Goal: Use online tool/utility: Utilize a website feature to perform a specific function

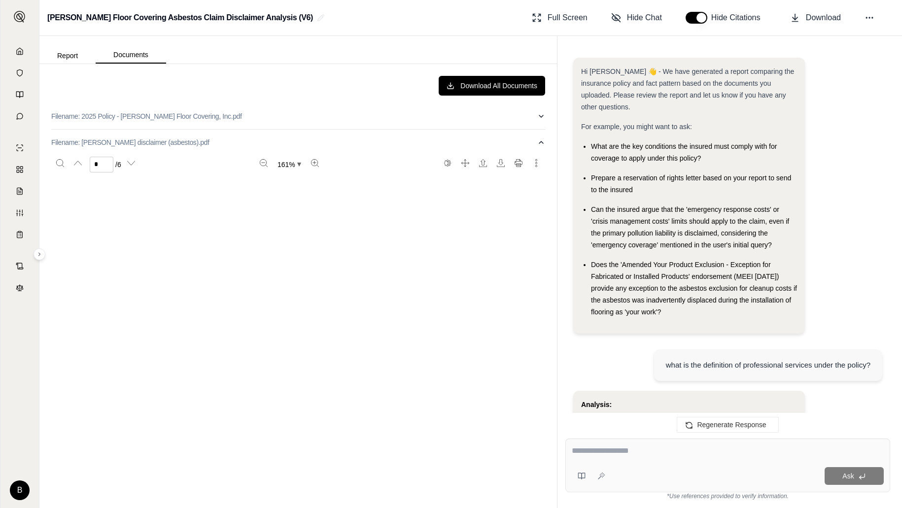
scroll to position [2843, 0]
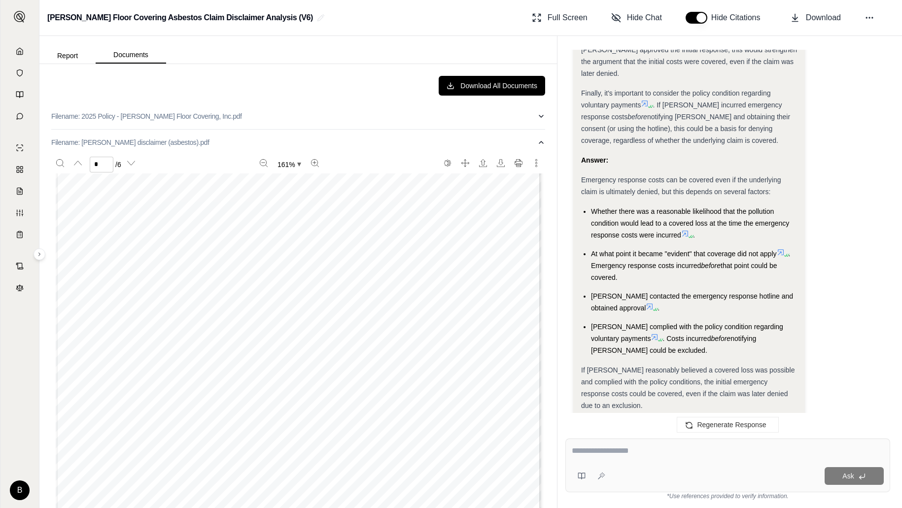
click at [544, 360] on div "Page 5 Professional Services “Loss” arising out of any alleged or actual act, e…" at bounding box center [298, 395] width 494 height 629
click at [546, 355] on div "Download All Documents Filename: 2025 Policy - [PERSON_NAME] Floor Covering, In…" at bounding box center [298, 286] width 510 height 436
click at [20, 52] on icon at bounding box center [20, 51] width 8 height 8
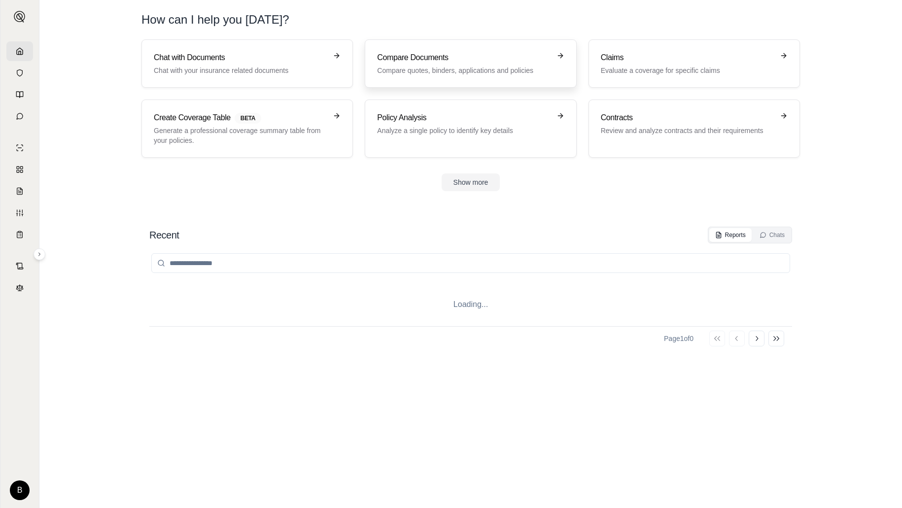
click at [388, 61] on h3 "Compare Documents" at bounding box center [463, 58] width 173 height 12
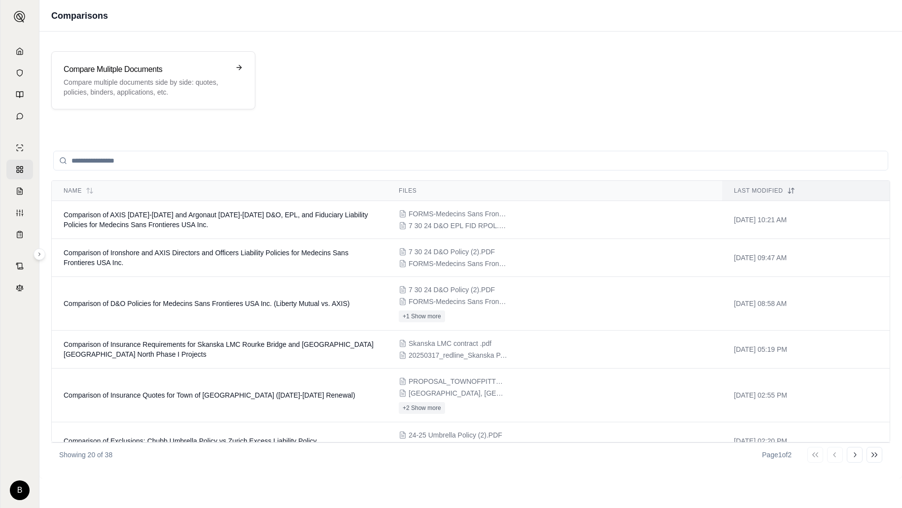
click at [305, 160] on input "search" at bounding box center [470, 161] width 835 height 20
click at [395, 133] on div "Name Files Last modified Comparison of AXIS [DATE]-[DATE] and Argonaut [DATE]-[…" at bounding box center [470, 304] width 863 height 350
click at [176, 59] on div "Compare Mulitple Documents Compare multiple documents side by side: quotes, pol…" at bounding box center [153, 80] width 204 height 58
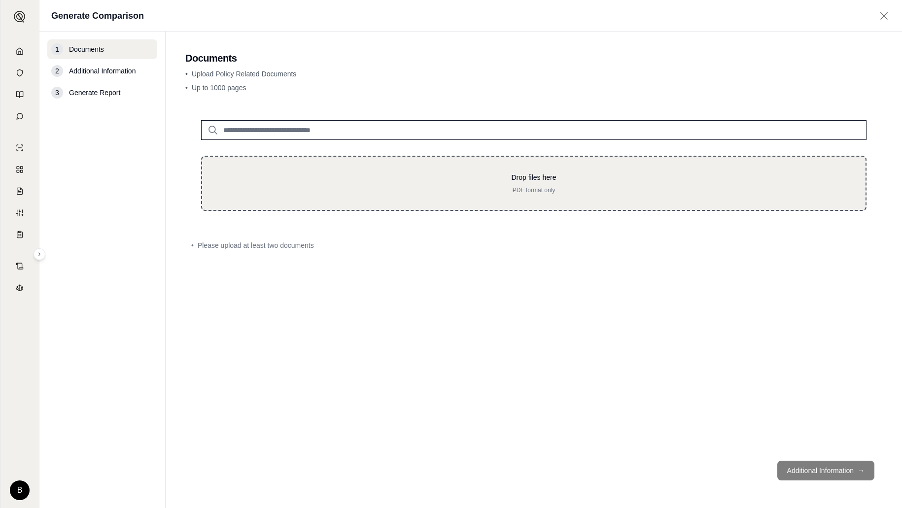
click at [470, 193] on p "PDF format only" at bounding box center [534, 190] width 632 height 8
type input "**********"
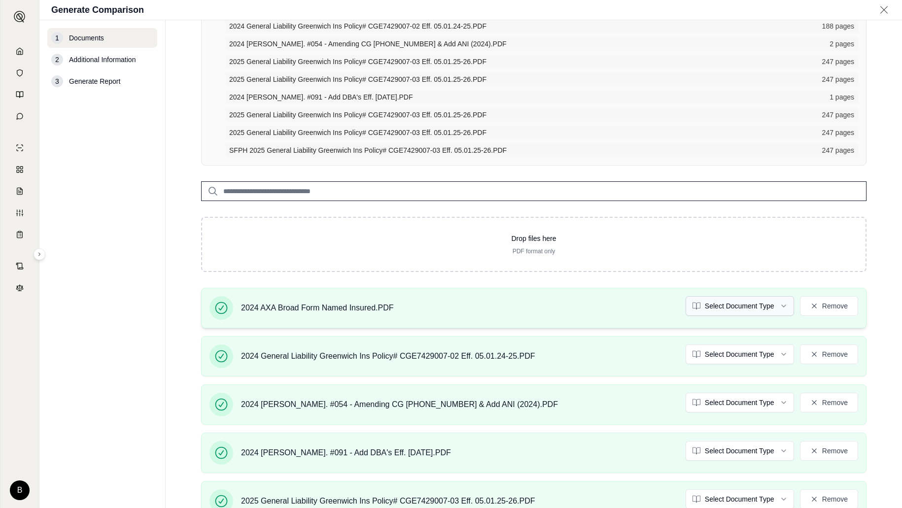
scroll to position [119, 0]
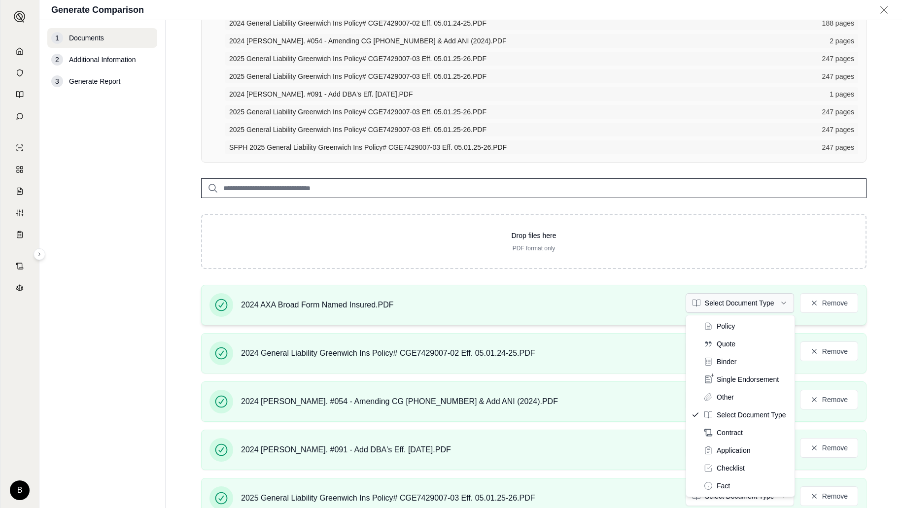
click at [787, 302] on html "B Generate Comparison 1 Documents 2 Additional Information 3 Generate Report Do…" at bounding box center [451, 254] width 902 height 508
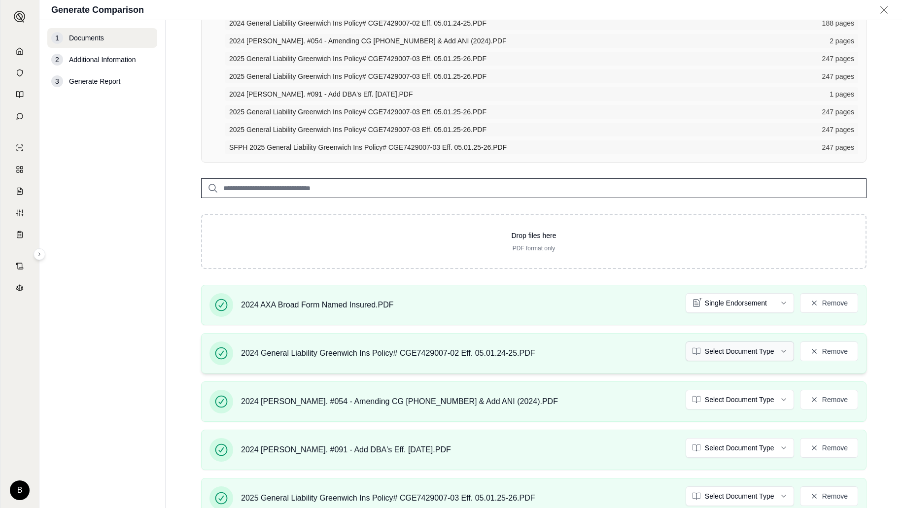
click at [786, 351] on html "B Generate Comparison 1 Documents 2 Additional Information 3 Generate Report Do…" at bounding box center [451, 254] width 902 height 508
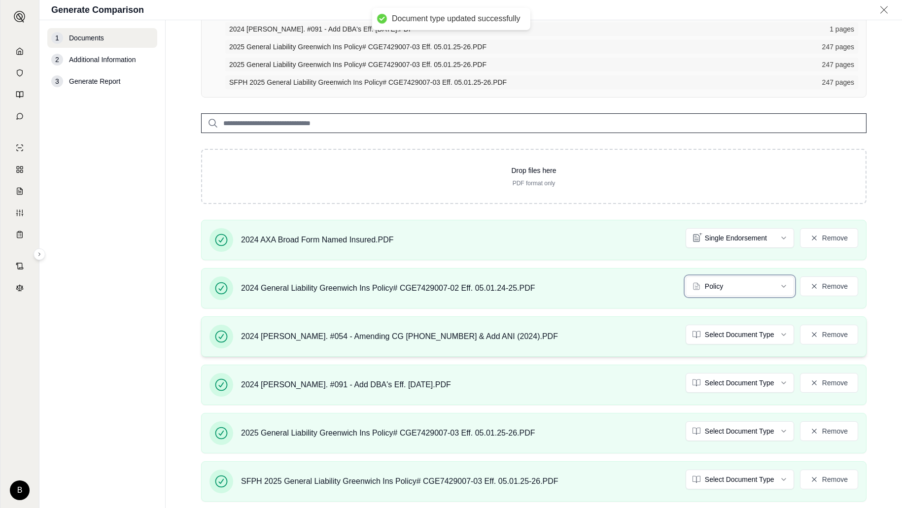
scroll to position [188, 0]
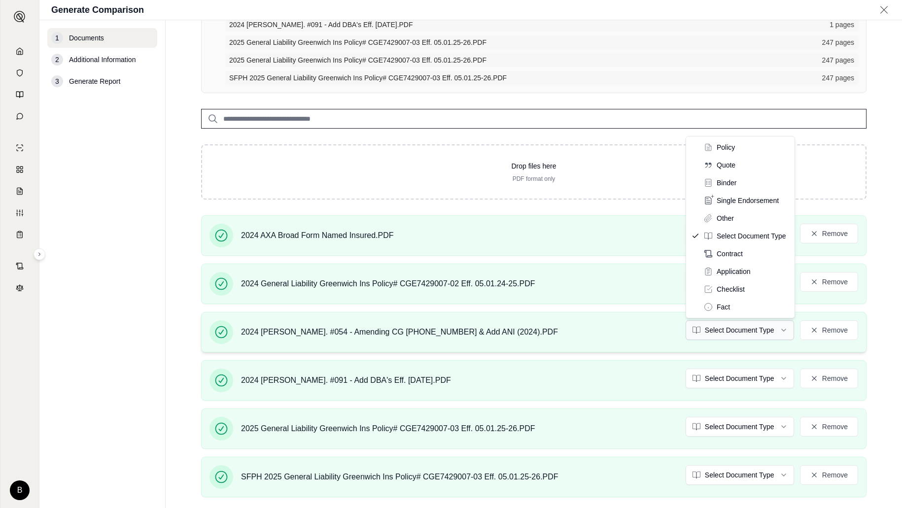
click at [787, 329] on html "Document type updated successfully B Generate Comparison 1 Documents 2 Addition…" at bounding box center [451, 254] width 902 height 508
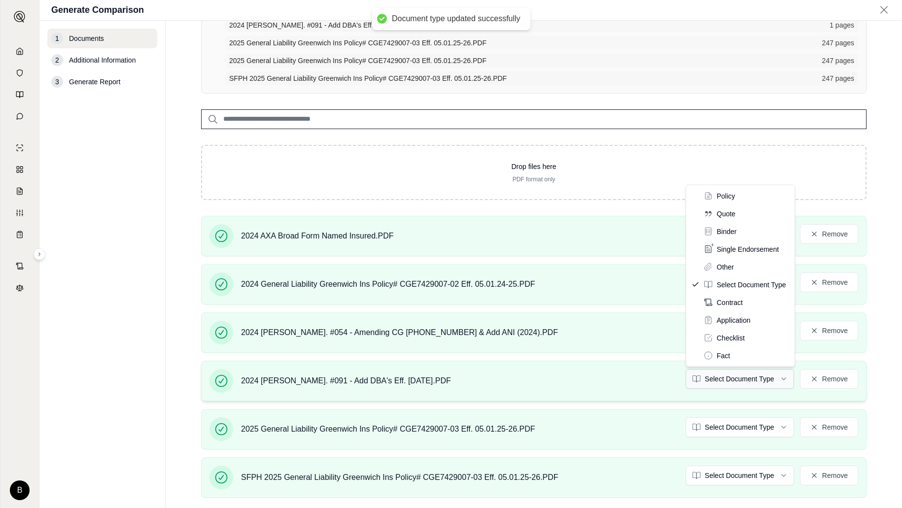
click at [780, 378] on html "Document type updated successfully B Generate Comparison 1 Documents 2 Addition…" at bounding box center [451, 254] width 902 height 508
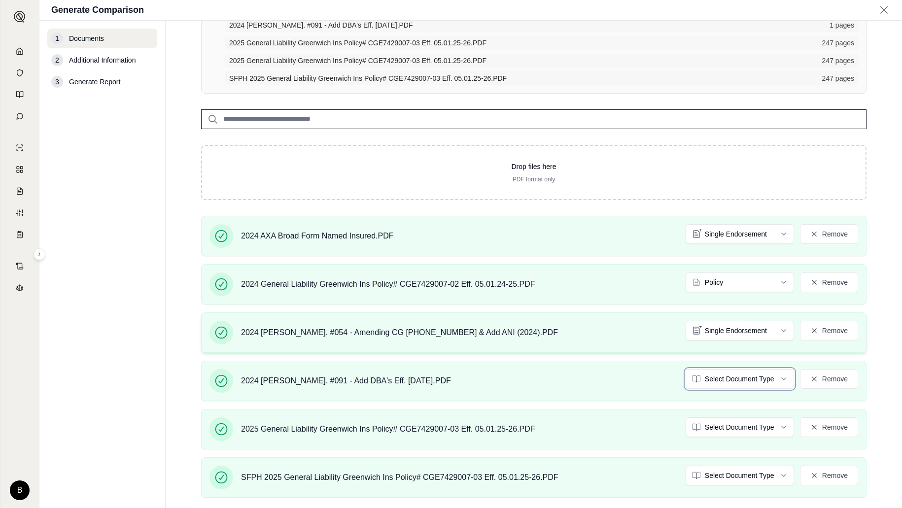
scroll to position [270, 0]
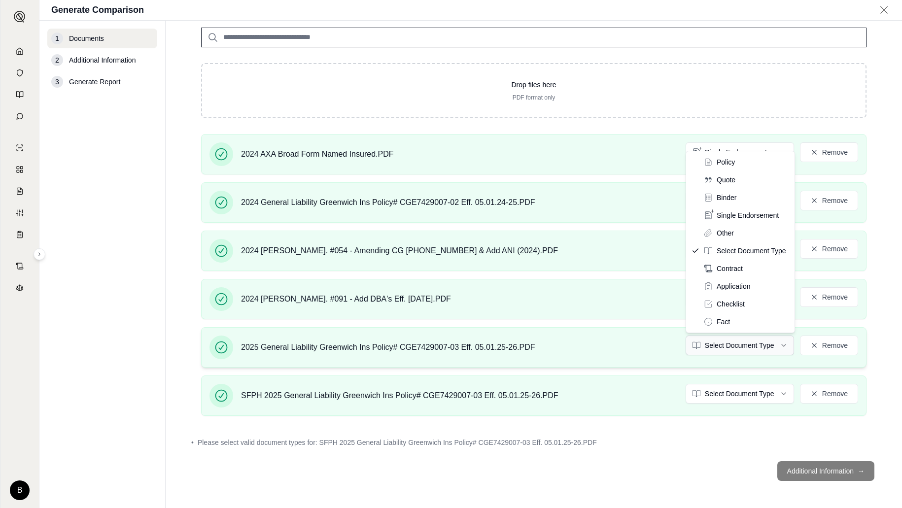
click at [785, 344] on html "Document type updated successfully B Generate Comparison 1 Documents 2 Addition…" at bounding box center [451, 254] width 902 height 508
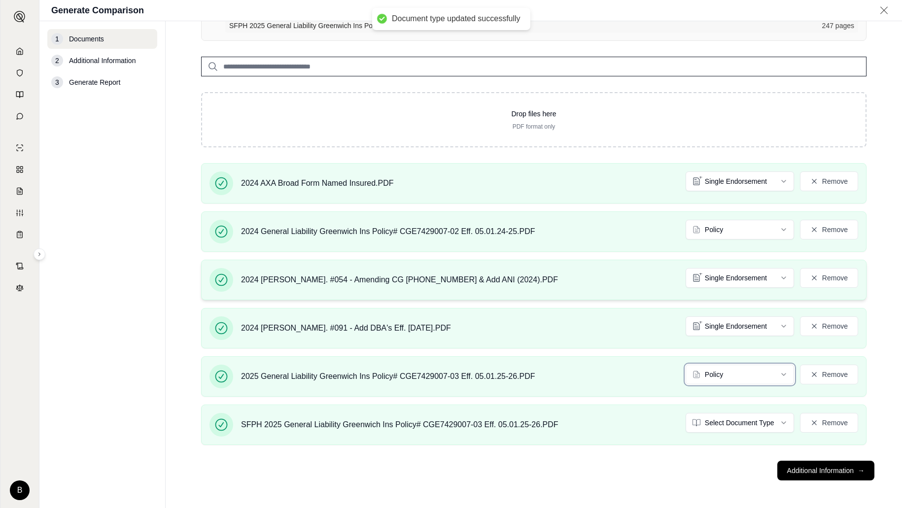
scroll to position [242, 0]
click at [832, 423] on button "Remove" at bounding box center [829, 423] width 58 height 20
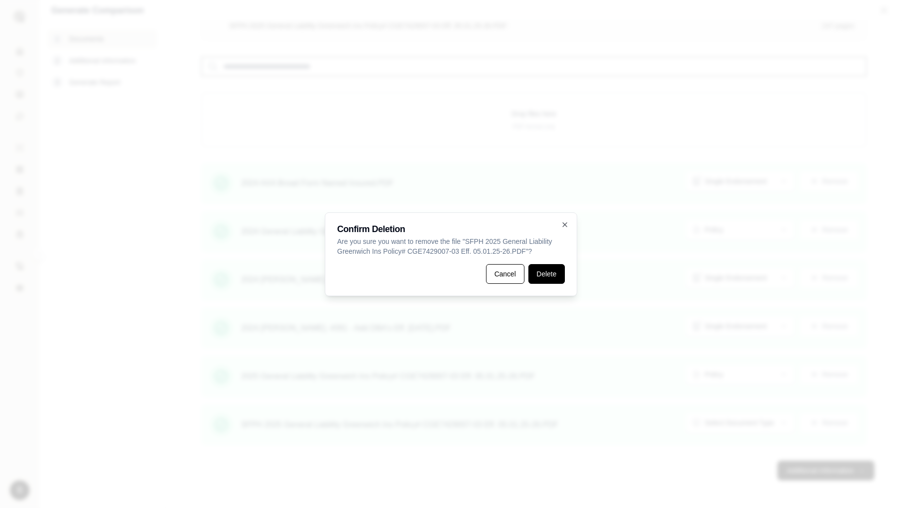
click at [545, 273] on button "Delete" at bounding box center [547, 274] width 36 height 20
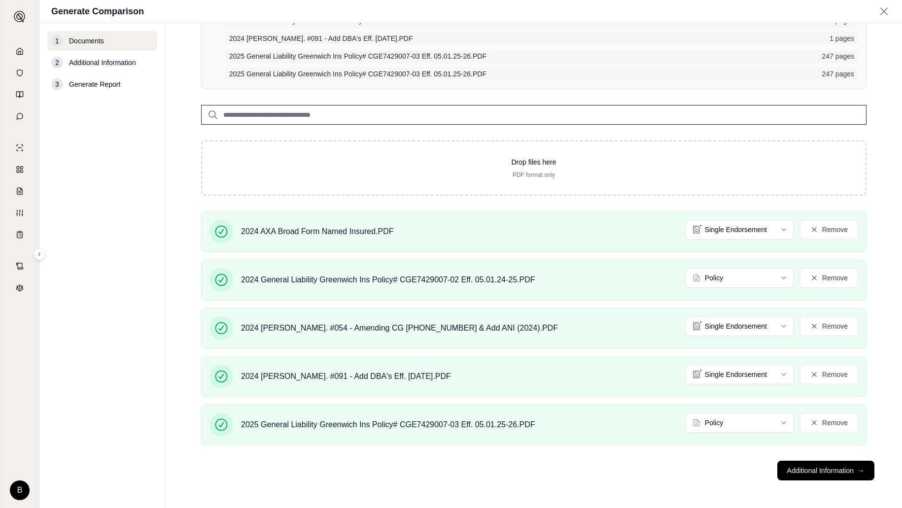
scroll to position [177, 0]
click at [800, 471] on button "Additional Information →" at bounding box center [826, 471] width 97 height 20
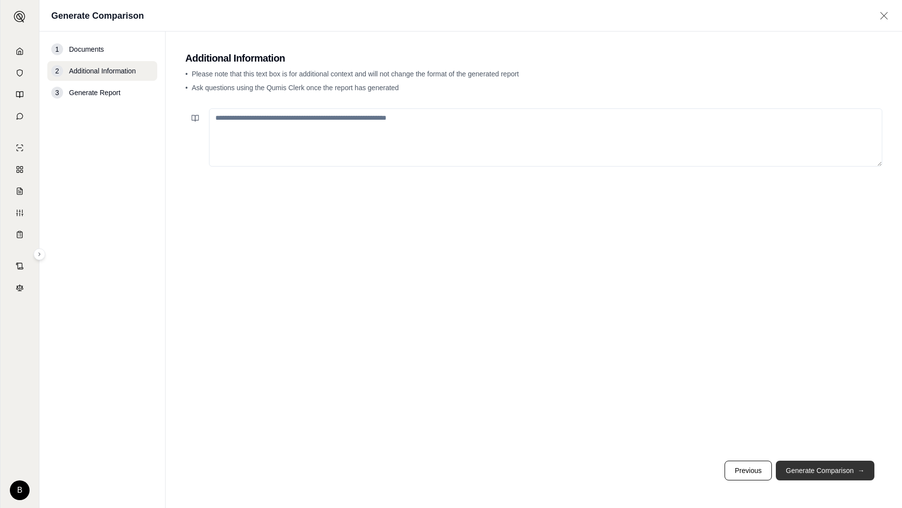
scroll to position [0, 0]
click at [346, 119] on textarea at bounding box center [545, 137] width 673 height 58
type textarea "**********"
click at [791, 468] on button "Generate Comparison →" at bounding box center [825, 471] width 99 height 20
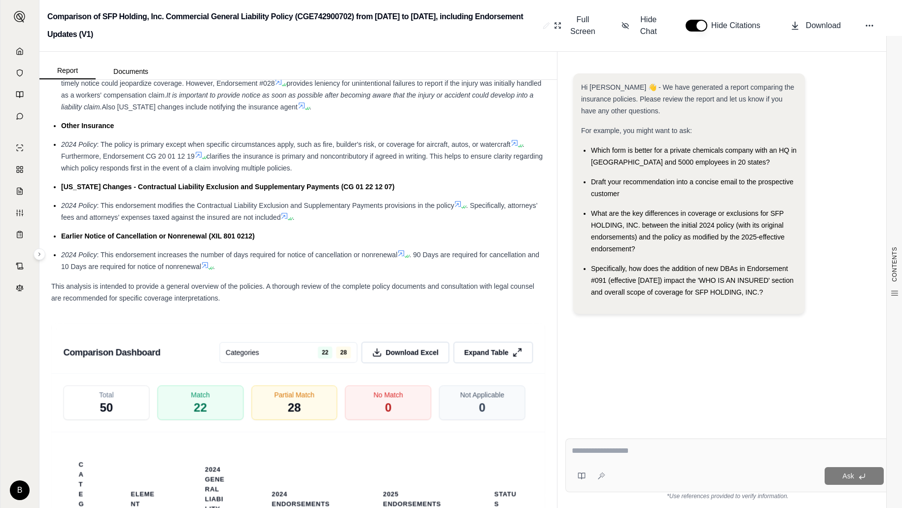
scroll to position [1548, 0]
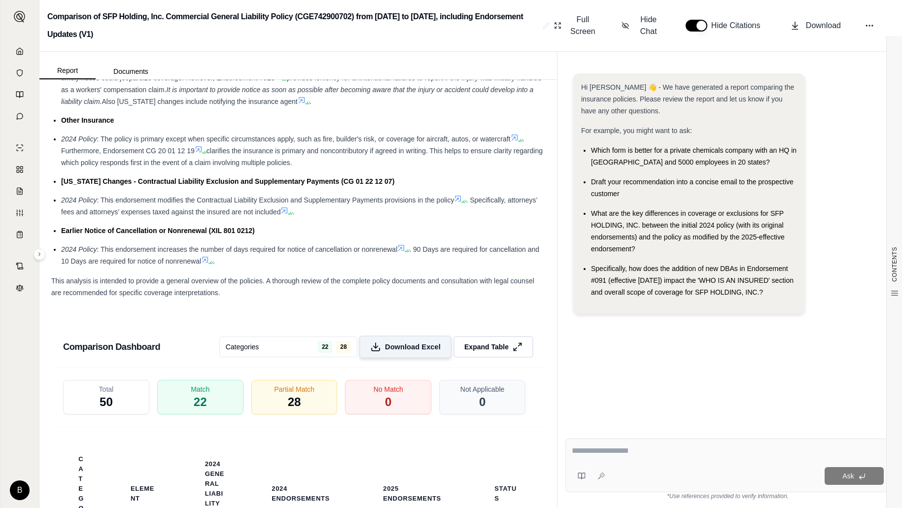
click at [423, 348] on span "Download Excel" at bounding box center [413, 347] width 56 height 10
click at [833, 23] on span "Download" at bounding box center [823, 26] width 35 height 12
click at [21, 51] on icon at bounding box center [20, 51] width 8 height 8
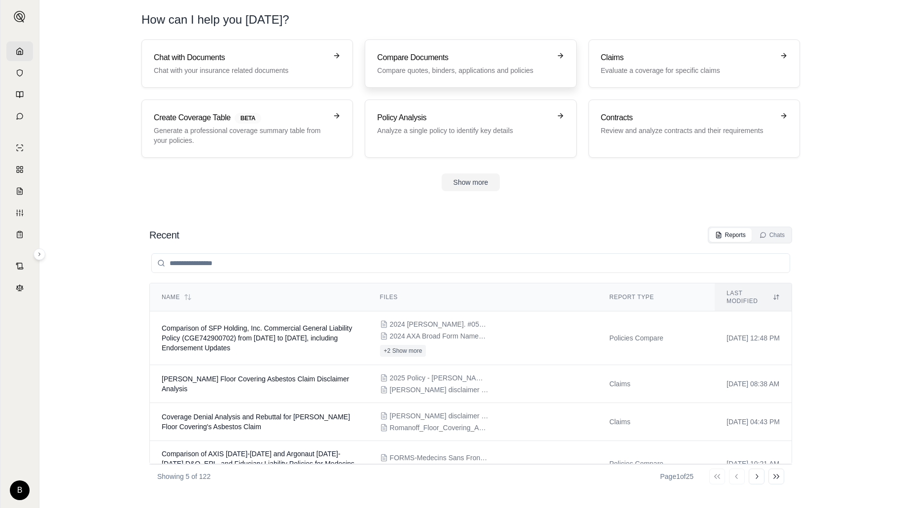
click at [455, 72] on p "Compare quotes, binders, applications and policies" at bounding box center [463, 71] width 173 height 10
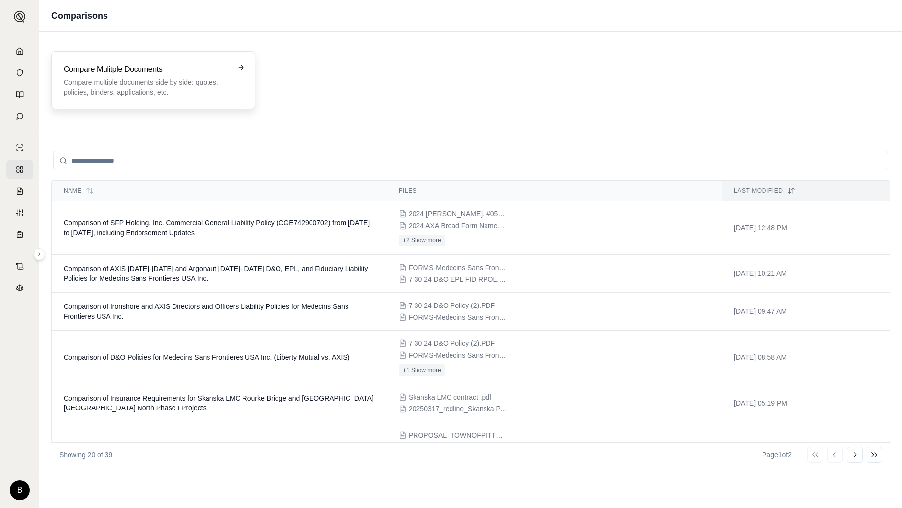
click at [135, 68] on h3 "Compare Mulitple Documents" at bounding box center [147, 70] width 166 height 12
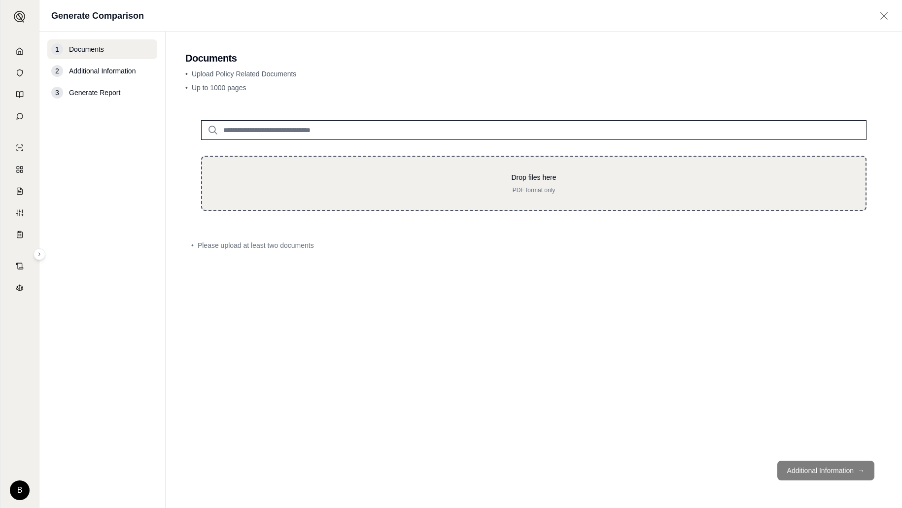
click at [501, 185] on div "Drop files here PDF format only" at bounding box center [534, 184] width 632 height 22
type input "**********"
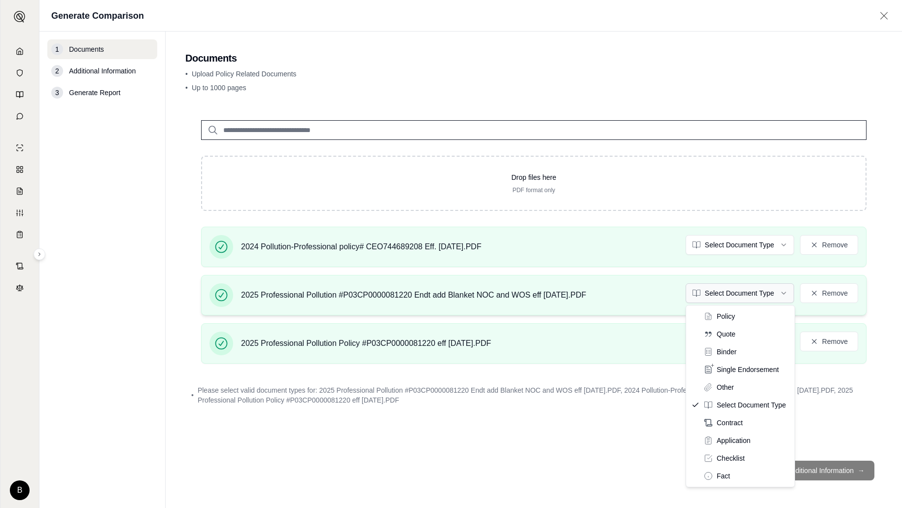
click at [781, 293] on html "B Generate Comparison 1 Documents 2 Additional Information 3 Generate Report Do…" at bounding box center [451, 254] width 902 height 508
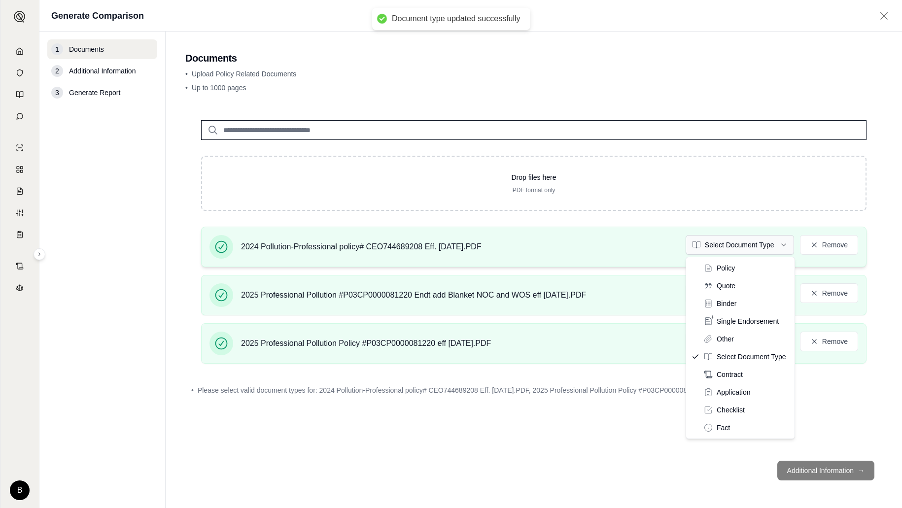
click at [785, 247] on html "Document type updated successfully B Generate Comparison 1 Documents 2 Addition…" at bounding box center [451, 254] width 902 height 508
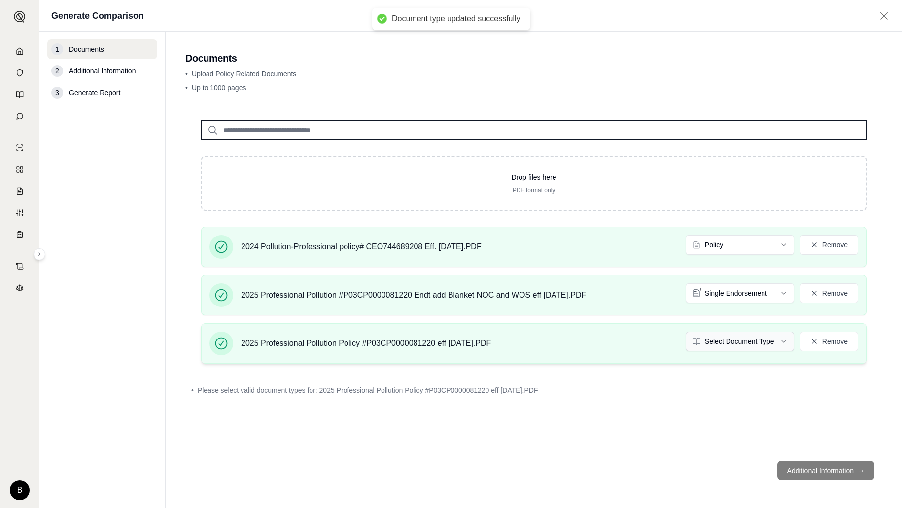
click at [782, 341] on html "Document type updated successfully B Generate Comparison 1 Documents 2 Addition…" at bounding box center [451, 254] width 902 height 508
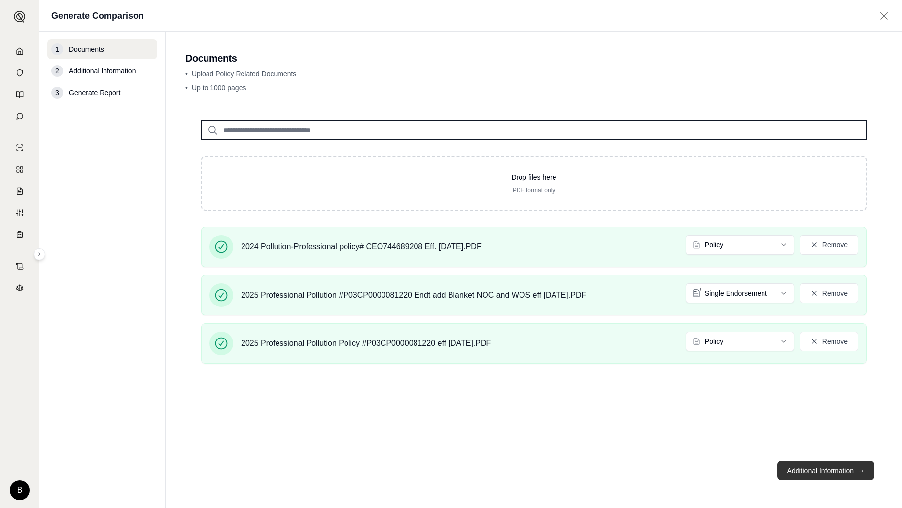
click at [811, 467] on button "Additional Information →" at bounding box center [826, 471] width 97 height 20
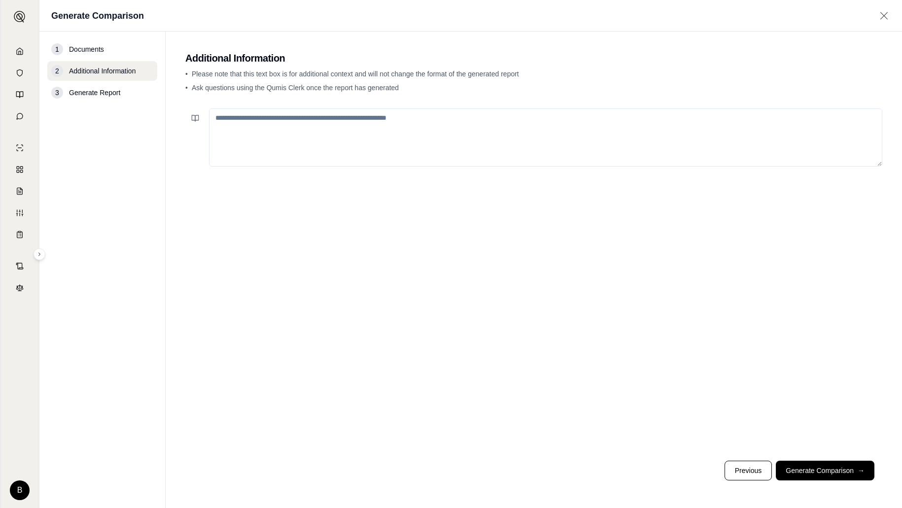
click at [356, 120] on textarea at bounding box center [545, 137] width 673 height 58
click at [343, 117] on textarea "**********" at bounding box center [545, 137] width 673 height 58
type textarea "**********"
click at [833, 467] on button "Generate Comparison →" at bounding box center [825, 471] width 99 height 20
